Goal: Information Seeking & Learning: Check status

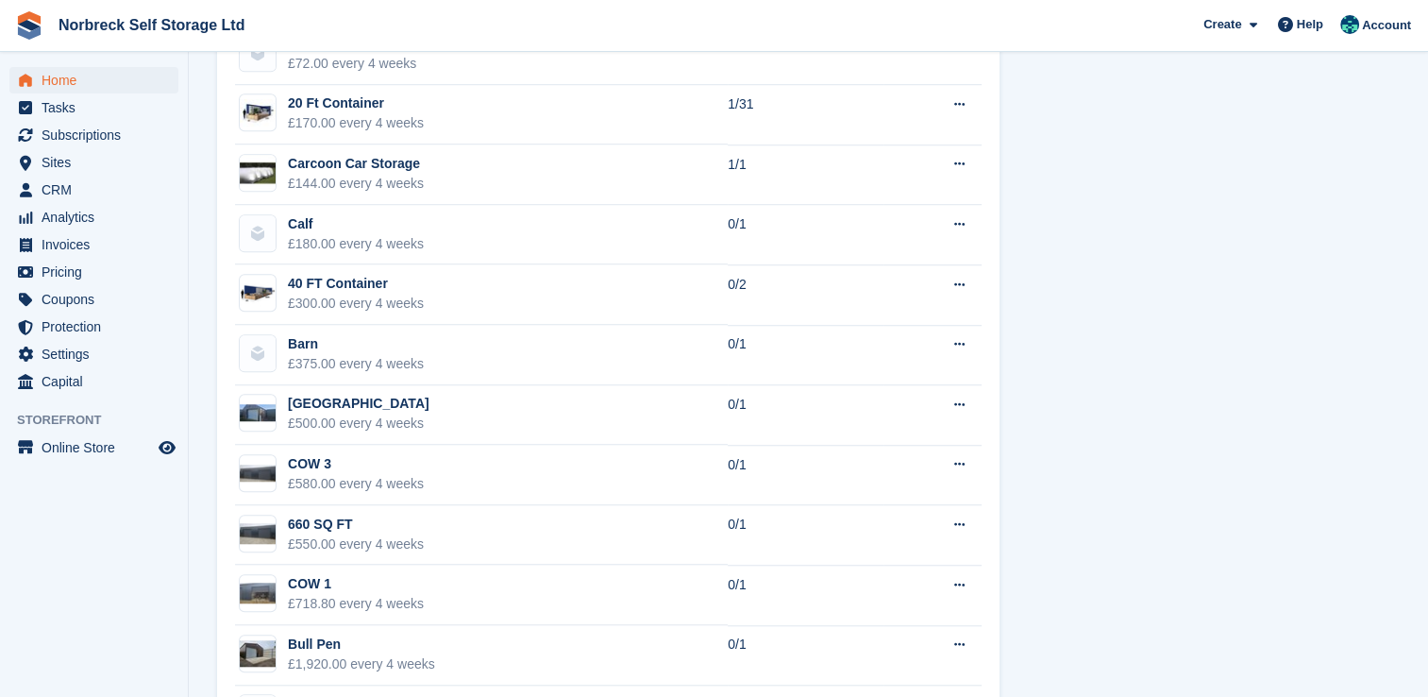
scroll to position [1526, 0]
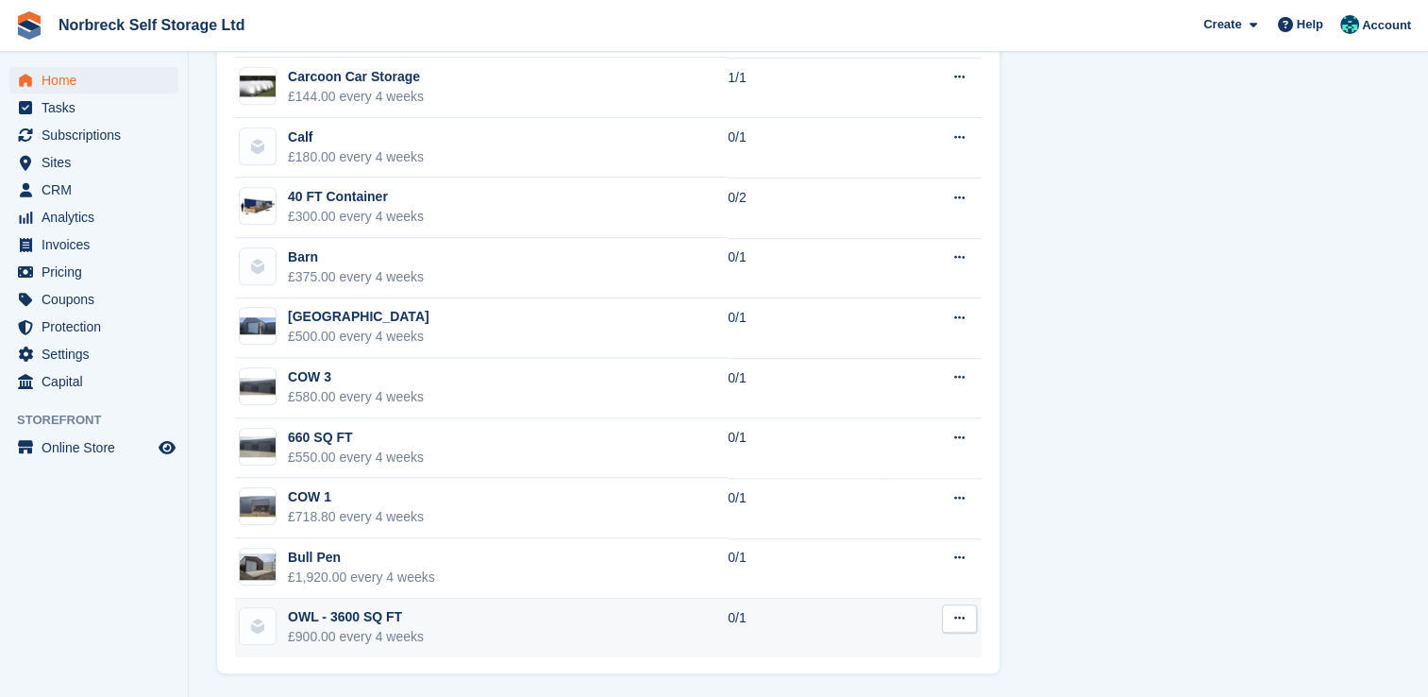
click at [334, 623] on div "OWL - 3600 SQ FT" at bounding box center [356, 617] width 136 height 20
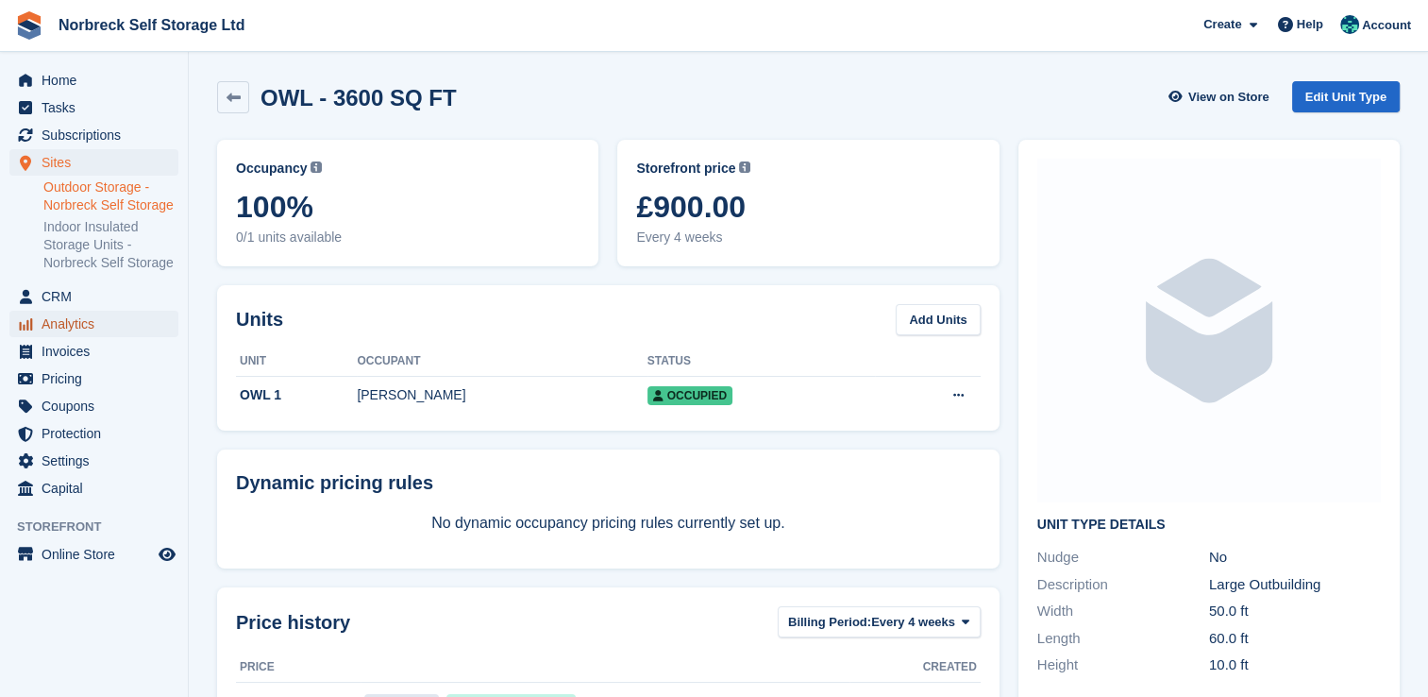
click at [70, 328] on span "Analytics" at bounding box center [98, 324] width 113 height 26
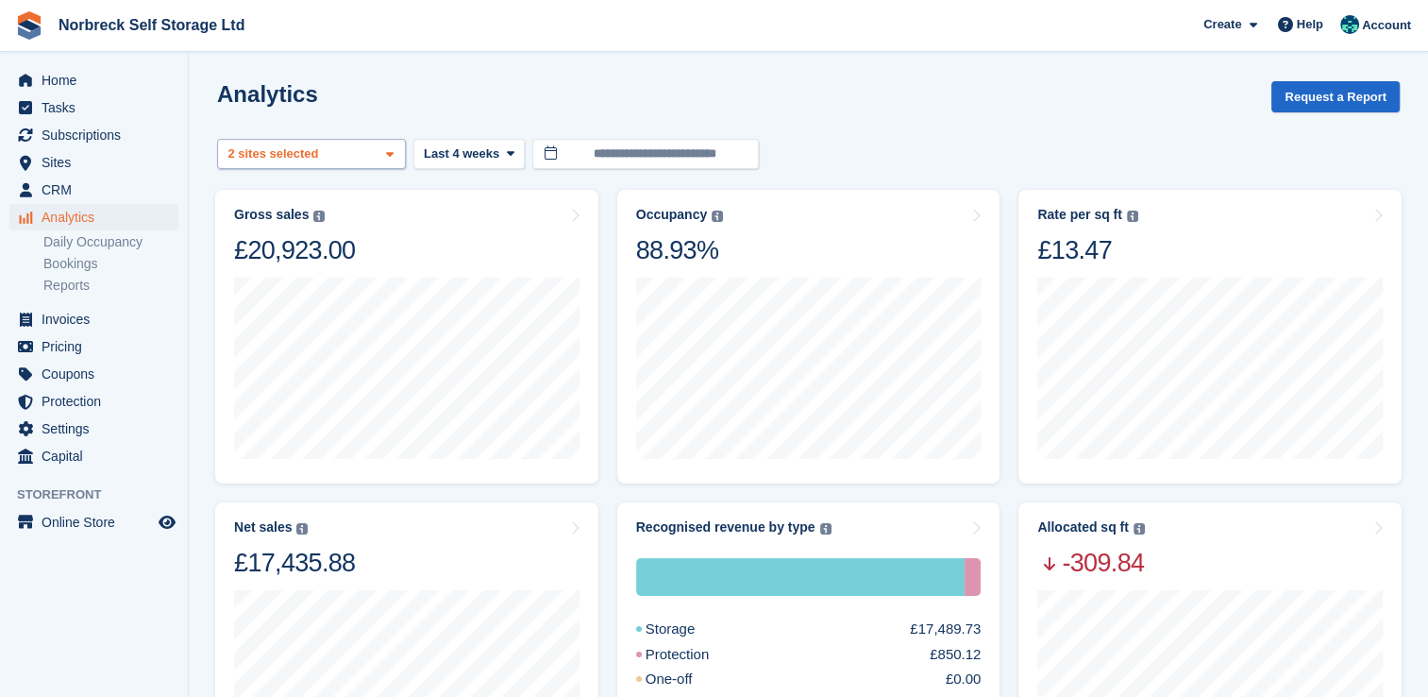
click at [391, 152] on icon at bounding box center [390, 154] width 8 height 12
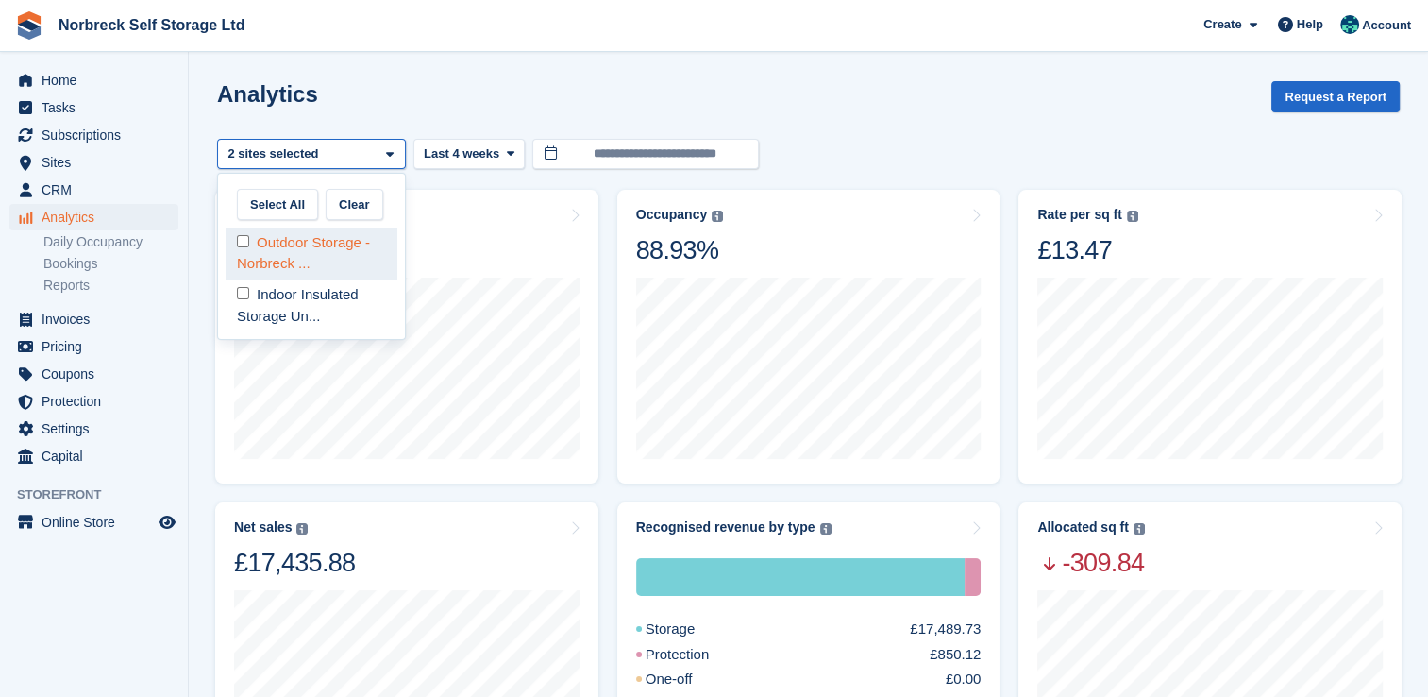
click at [357, 240] on div "Outdoor Storage - Norbreck ..." at bounding box center [312, 254] width 172 height 52
select select "****"
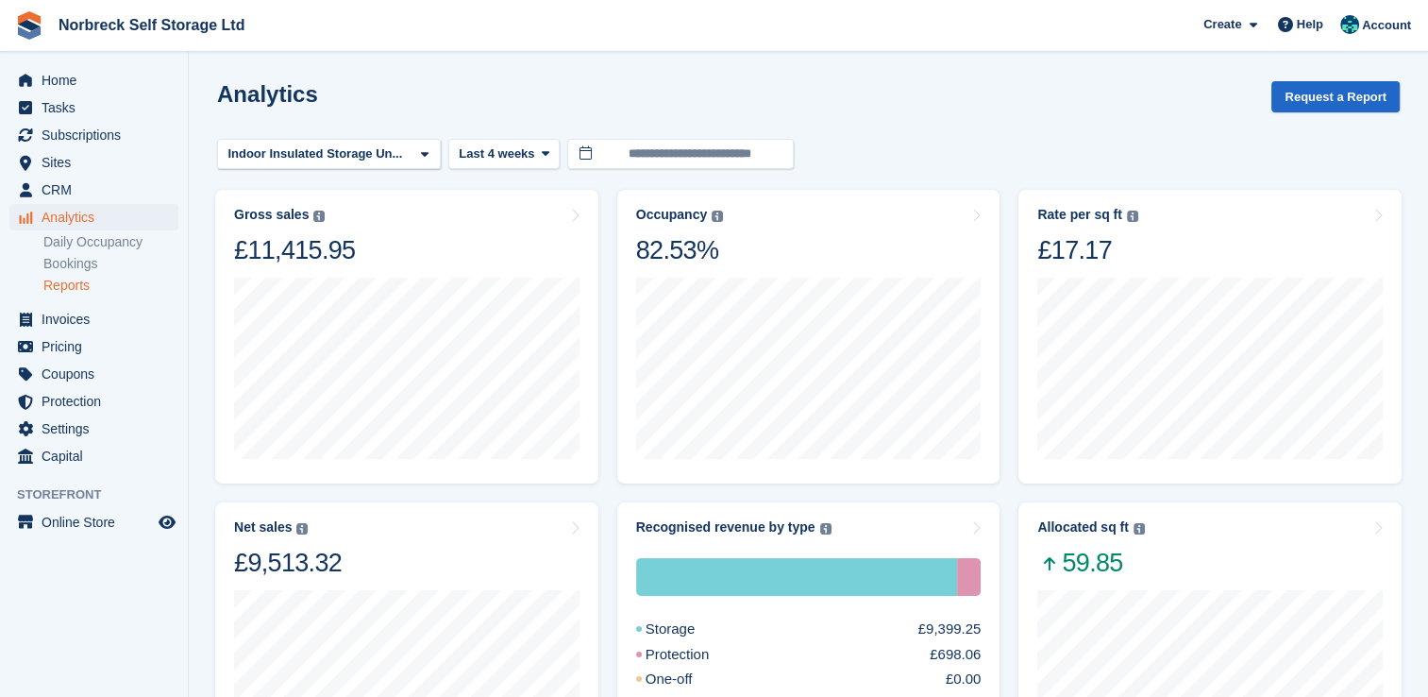
click at [79, 287] on link "Reports" at bounding box center [110, 286] width 135 height 18
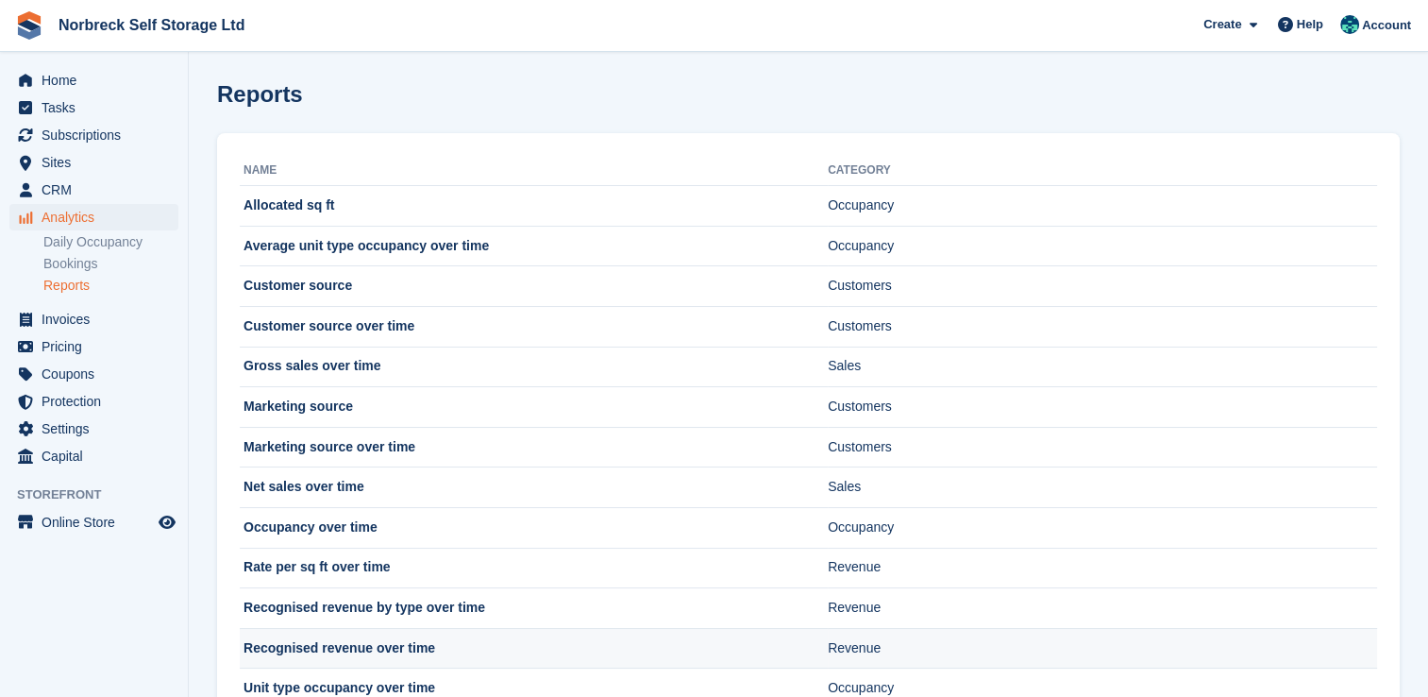
click at [396, 649] on td "Recognised revenue over time" at bounding box center [534, 648] width 588 height 41
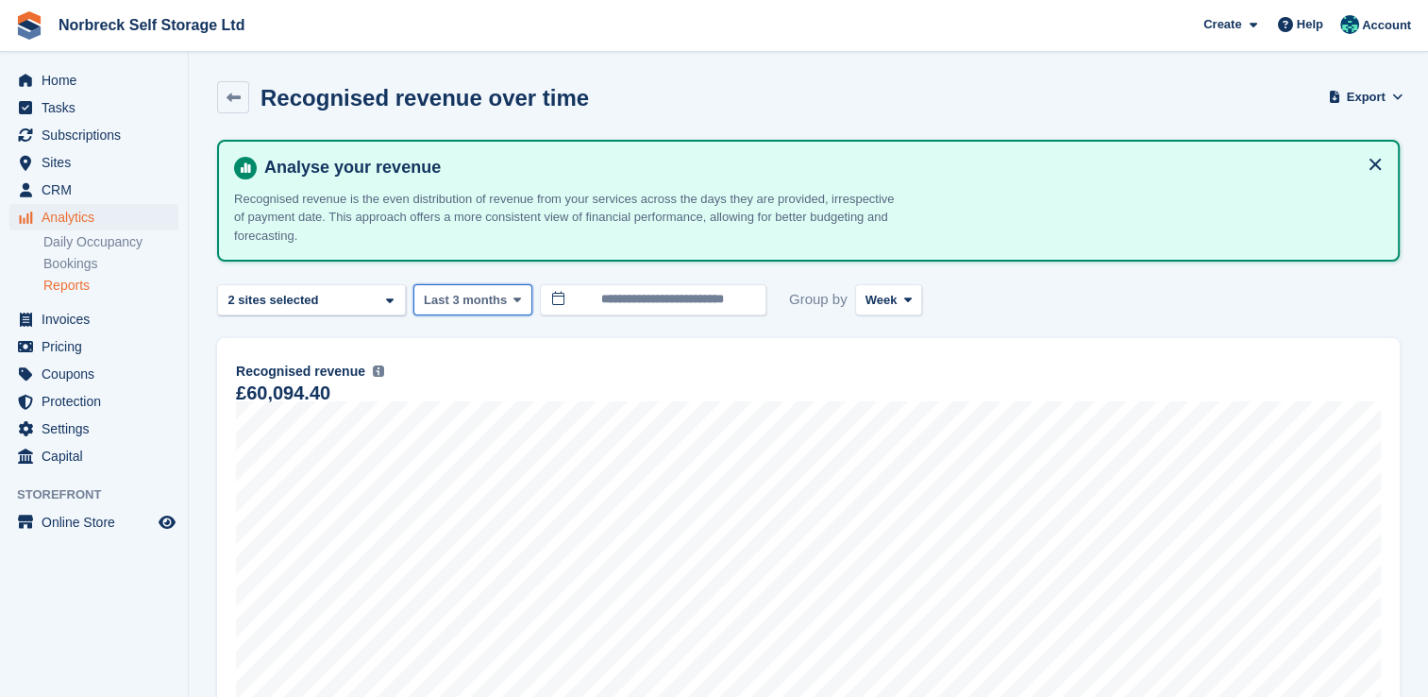
click at [510, 300] on span at bounding box center [517, 299] width 15 height 15
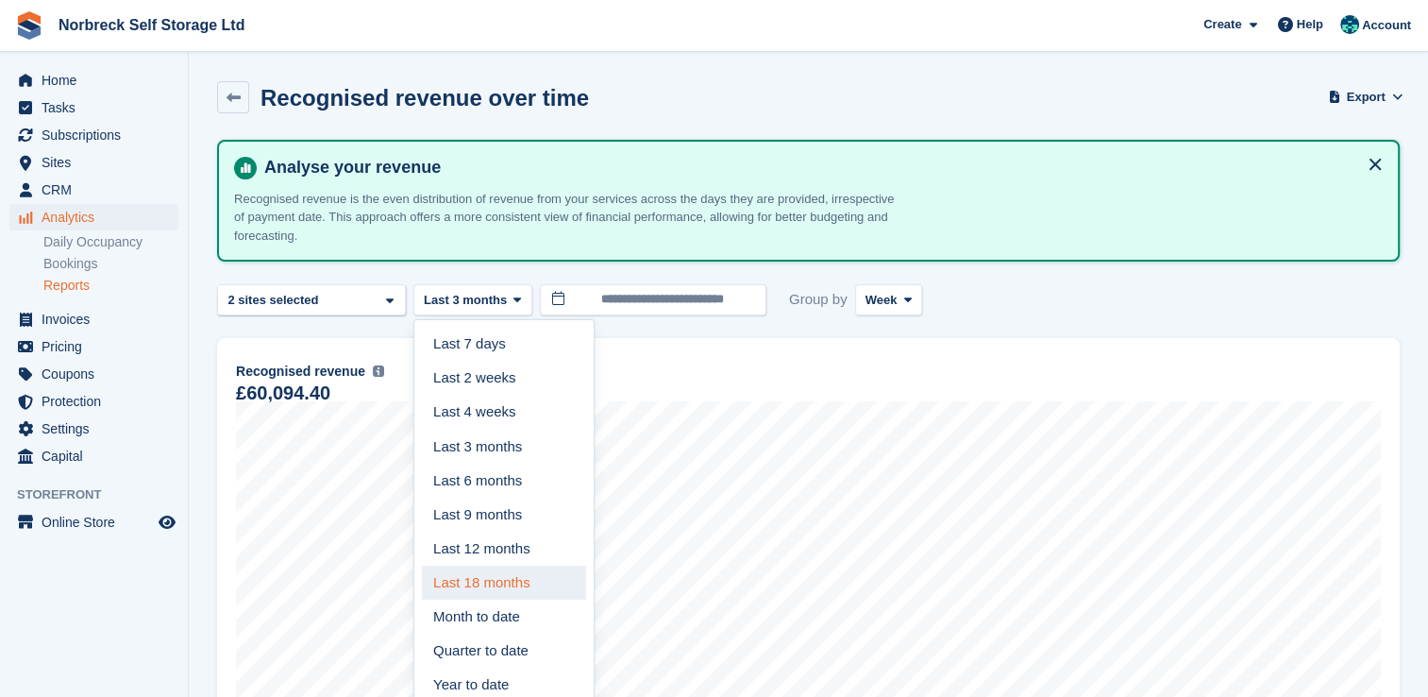
click at [487, 586] on link "Last 18 months" at bounding box center [504, 582] width 164 height 34
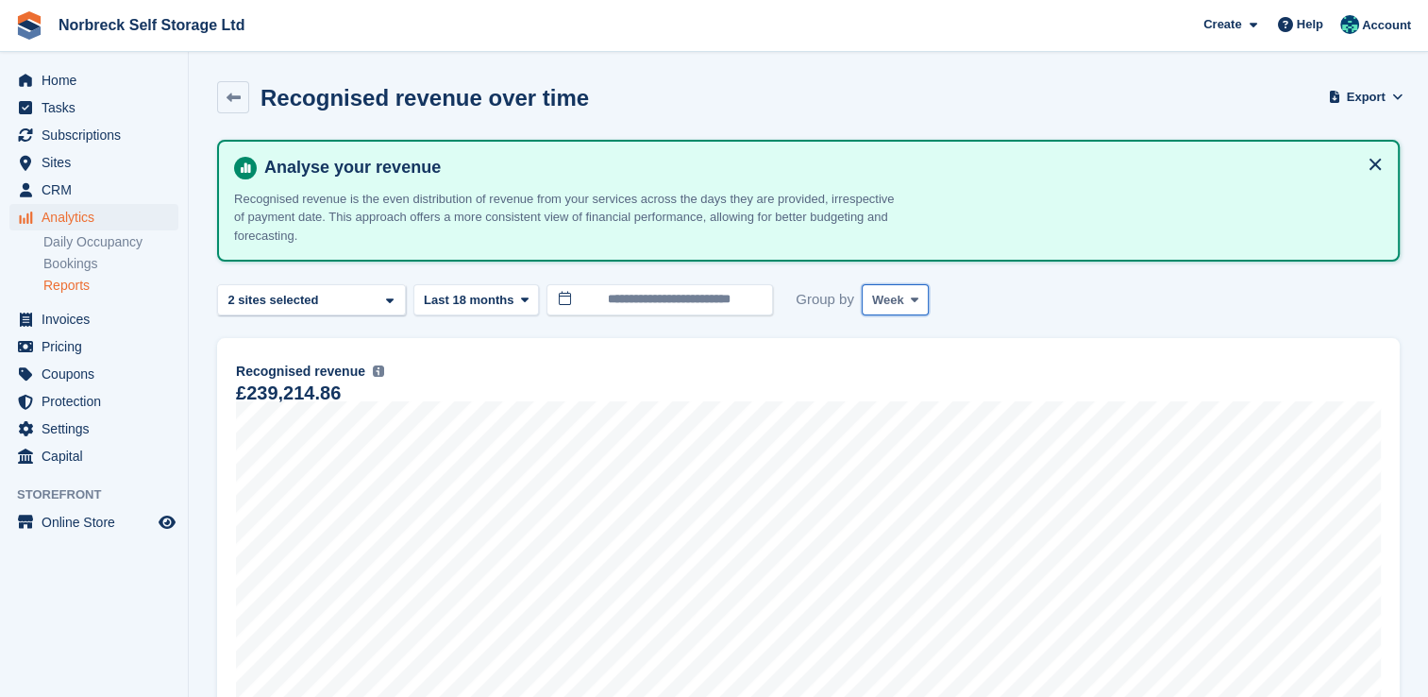
click at [913, 298] on span at bounding box center [914, 299] width 15 height 15
click at [914, 417] on link "Month" at bounding box center [952, 413] width 164 height 34
click at [53, 77] on span "Home" at bounding box center [98, 80] width 113 height 26
